Goal: Task Accomplishment & Management: Manage account settings

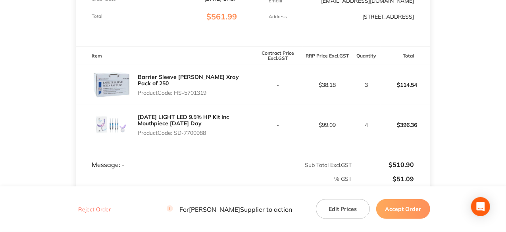
scroll to position [172, 0]
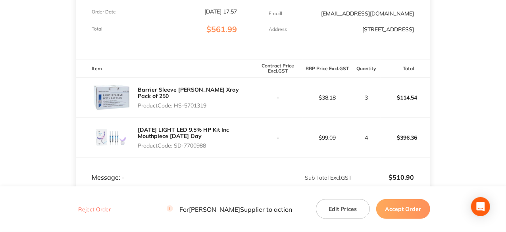
drag, startPoint x: 209, startPoint y: 66, endPoint x: 179, endPoint y: 66, distance: 30.2
click at [179, 66] on th "Item" at bounding box center [164, 68] width 177 height 19
drag, startPoint x: 208, startPoint y: 106, endPoint x: 176, endPoint y: 106, distance: 32.2
click at [176, 106] on p "Product Code: HS-5701319" at bounding box center [195, 105] width 115 height 6
copy p "HS-5701319"
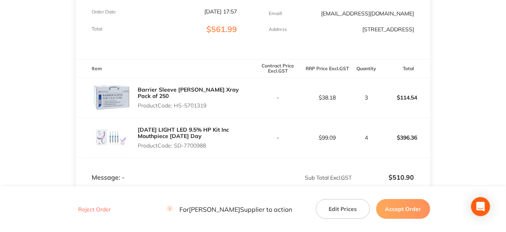
drag, startPoint x: 208, startPoint y: 146, endPoint x: 176, endPoint y: 147, distance: 32.2
click at [176, 147] on p "Product Code: SD-7700988" at bounding box center [195, 146] width 115 height 6
copy p "SD-7700988"
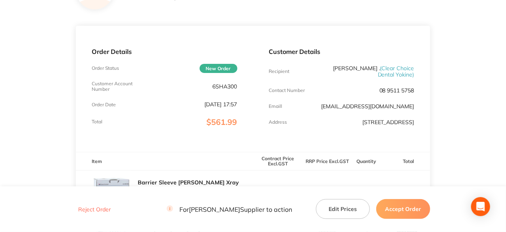
scroll to position [0, 0]
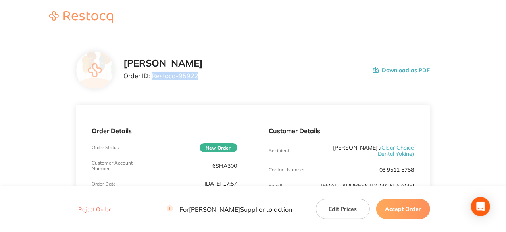
drag, startPoint x: 198, startPoint y: 77, endPoint x: 153, endPoint y: 76, distance: 44.5
click at [153, 76] on p "Order ID: Restocq- 95922" at bounding box center [162, 75] width 79 height 7
copy p "Restocq- 95922"
click at [418, 210] on button "Accept Order" at bounding box center [403, 209] width 54 height 20
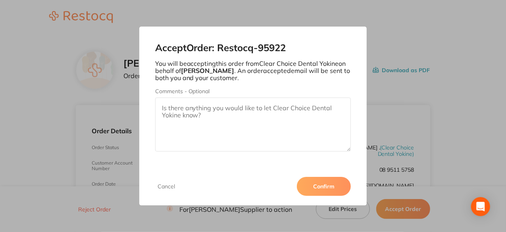
click at [330, 192] on button "Confirm" at bounding box center [324, 186] width 54 height 19
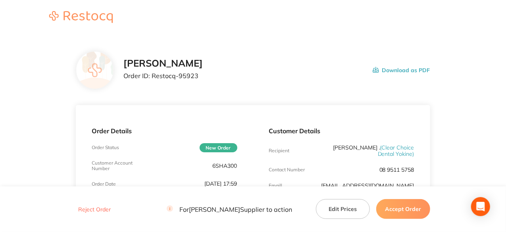
click at [412, 211] on button "Accept Order" at bounding box center [403, 209] width 54 height 20
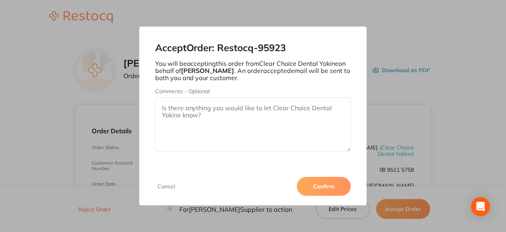
click at [345, 187] on button "Confirm" at bounding box center [324, 186] width 54 height 19
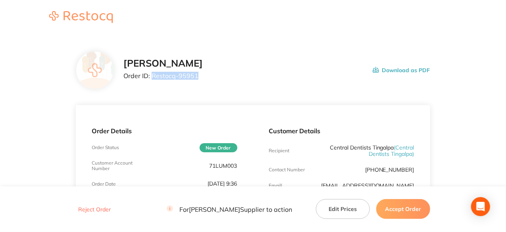
drag, startPoint x: 196, startPoint y: 77, endPoint x: 152, endPoint y: 77, distance: 44.5
click at [152, 77] on p "Order ID: Restocq- 95951" at bounding box center [162, 75] width 79 height 7
copy p "Restocq- 95951"
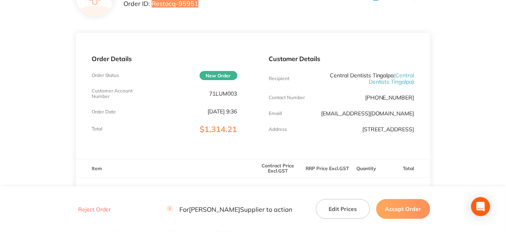
scroll to position [119, 0]
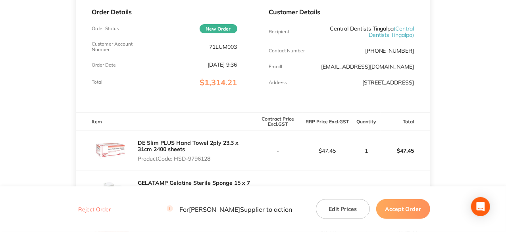
click at [412, 211] on button "Accept Order" at bounding box center [403, 209] width 54 height 20
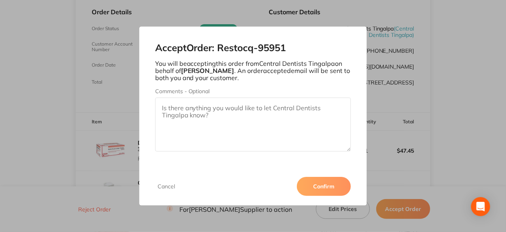
click at [318, 186] on button "Confirm" at bounding box center [324, 186] width 54 height 19
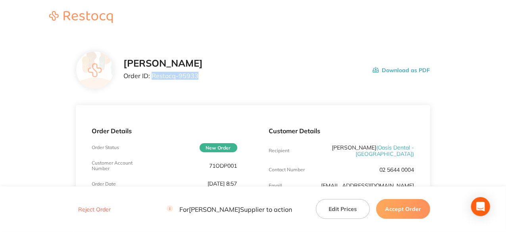
drag, startPoint x: 197, startPoint y: 75, endPoint x: 152, endPoint y: 77, distance: 45.3
click at [152, 77] on p "Order ID: Restocq- 95933" at bounding box center [162, 75] width 79 height 7
copy p "Restocq- 95933"
click at [402, 210] on button "Accept Order" at bounding box center [403, 209] width 54 height 20
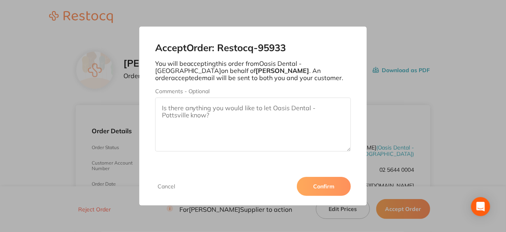
click at [341, 188] on button "Confirm" at bounding box center [324, 186] width 54 height 19
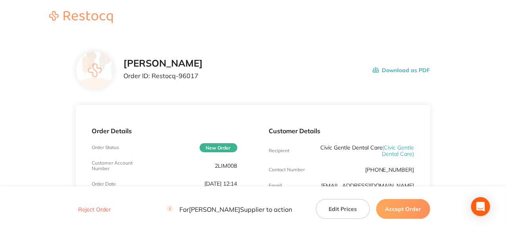
scroll to position [159, 0]
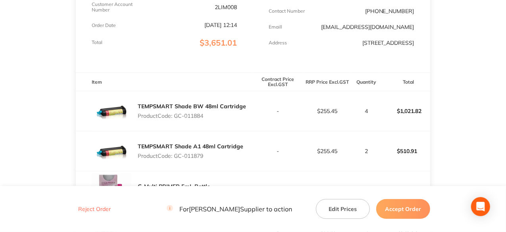
drag, startPoint x: 207, startPoint y: 121, endPoint x: 175, endPoint y: 122, distance: 32.2
click at [175, 119] on p "Product Code: GC-011884" at bounding box center [192, 116] width 108 height 6
copy p "GC-011884"
drag, startPoint x: 206, startPoint y: 163, endPoint x: 175, endPoint y: 160, distance: 31.5
click at [175, 159] on p "Product Code: GC-011879" at bounding box center [191, 156] width 106 height 6
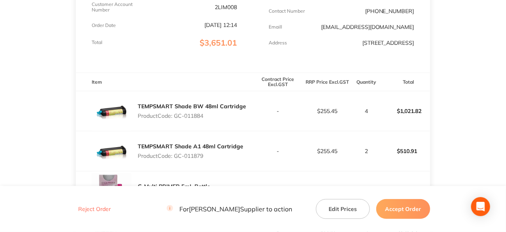
copy p "GC-011879"
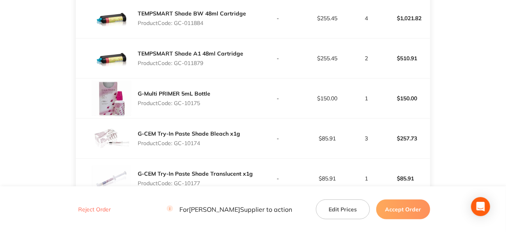
scroll to position [278, 0]
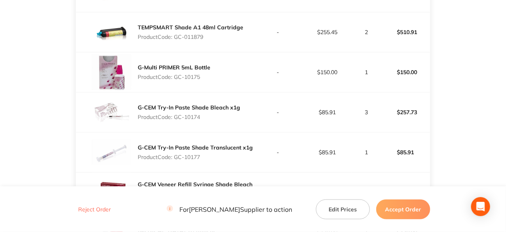
drag, startPoint x: 203, startPoint y: 83, endPoint x: 175, endPoint y: 83, distance: 27.8
click at [175, 80] on p "Product Code: GC-10175" at bounding box center [174, 77] width 73 height 6
copy p "GC-10175"
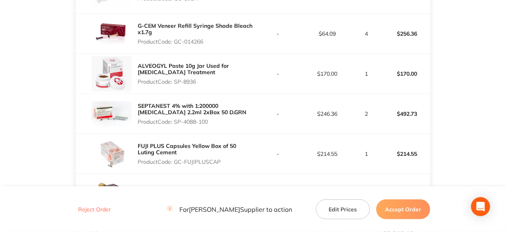
scroll to position [397, 0]
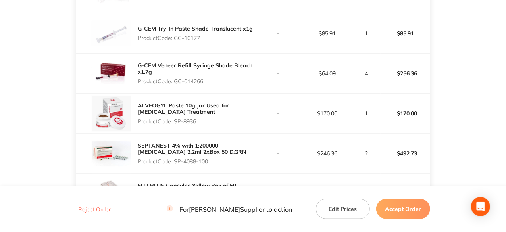
drag, startPoint x: 206, startPoint y: 85, endPoint x: 175, endPoint y: 89, distance: 31.6
click at [175, 85] on p "Product Code: GC-014266" at bounding box center [195, 81] width 115 height 6
copy p "GC-014266"
drag, startPoint x: 199, startPoint y: 126, endPoint x: 177, endPoint y: 126, distance: 22.6
click at [177, 125] on p "Product Code: SP-8936" at bounding box center [195, 121] width 115 height 6
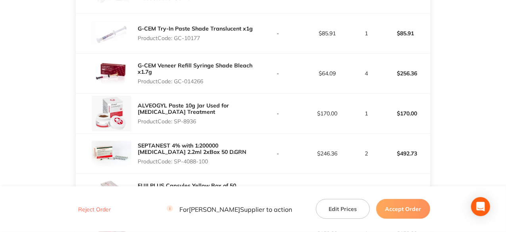
copy p "SP-8936"
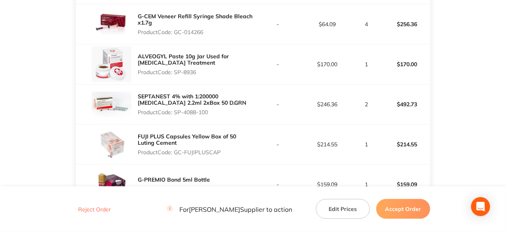
scroll to position [476, 0]
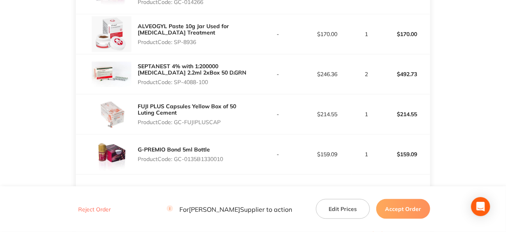
drag, startPoint x: 211, startPoint y: 87, endPoint x: 177, endPoint y: 88, distance: 34.1
click at [177, 85] on p "Product Code: SP-4088-100" at bounding box center [195, 82] width 115 height 6
copy p "SP-4088-100"
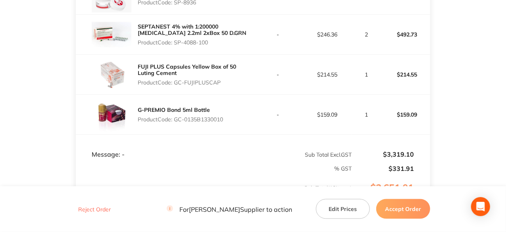
drag, startPoint x: 222, startPoint y: 87, endPoint x: 176, endPoint y: 86, distance: 46.5
click at [176, 86] on p "Product Code: GC-FUJIPLUSCAP" at bounding box center [195, 82] width 115 height 6
copy p "GC-FUJIPLUSCAP"
drag, startPoint x: 226, startPoint y: 125, endPoint x: 175, endPoint y: 127, distance: 50.8
click at [175, 127] on div "G-PREMIO Bond 5ml Bottle Product Code: GC-0135B1330010" at bounding box center [164, 115] width 177 height 40
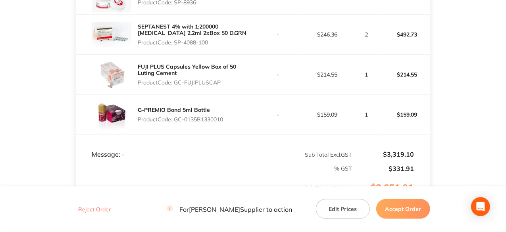
copy p "GC-0135B1330010"
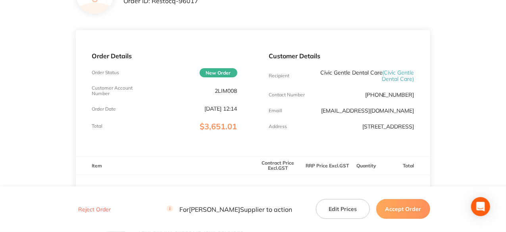
scroll to position [0, 0]
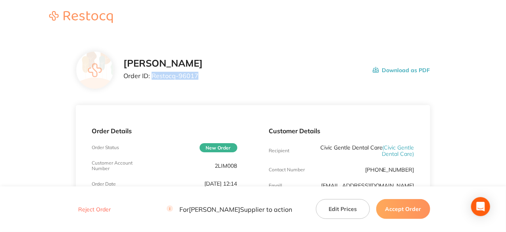
drag, startPoint x: 196, startPoint y: 75, endPoint x: 151, endPoint y: 76, distance: 45.3
click at [151, 76] on p "Order ID: Restocq- 96017" at bounding box center [162, 75] width 79 height 7
copy p "Restocq- 96017"
click at [398, 209] on button "Accept Order" at bounding box center [403, 209] width 54 height 20
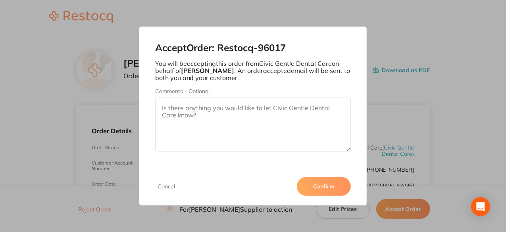
click at [328, 187] on button "Confirm" at bounding box center [324, 186] width 54 height 19
